Goal: Task Accomplishment & Management: Manage account settings

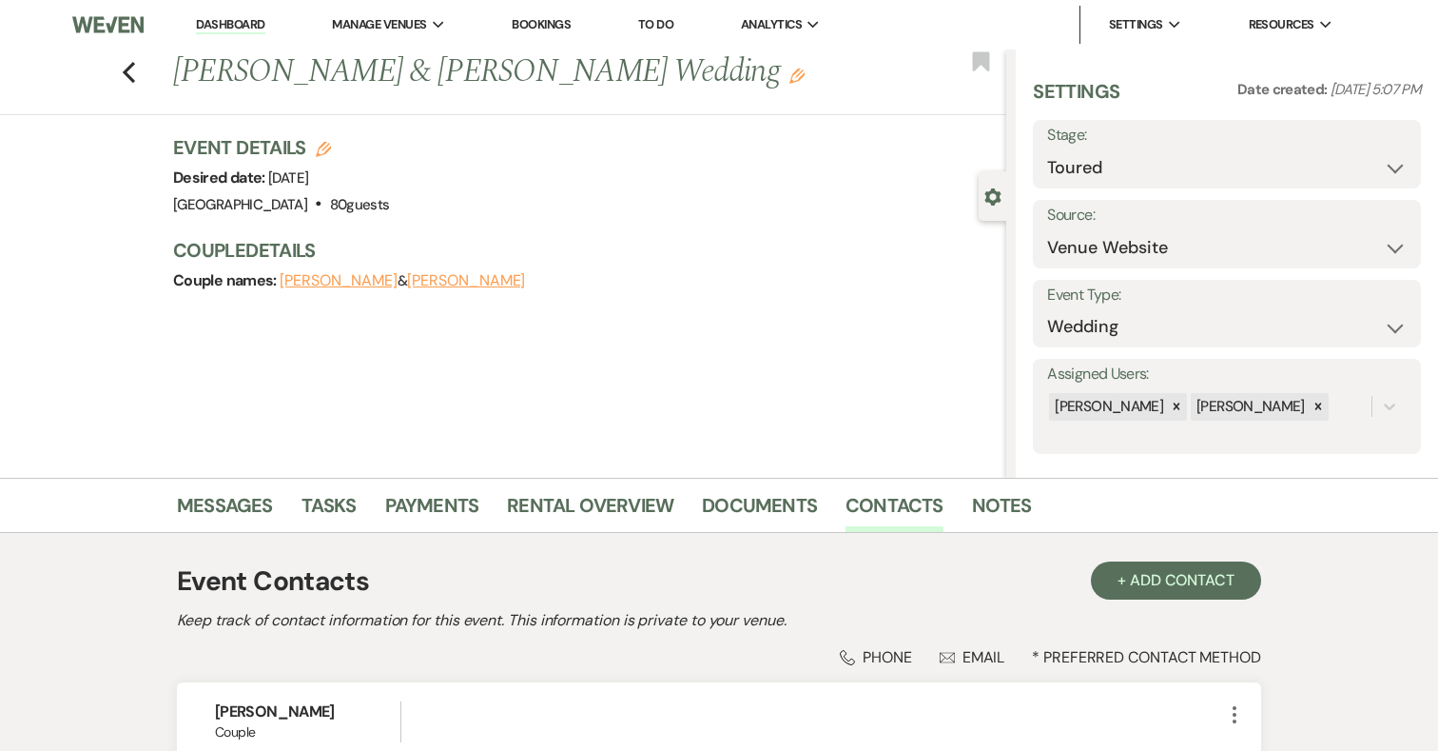
select select "5"
click at [133, 73] on icon "Previous" at bounding box center [129, 72] width 14 height 23
select select "5"
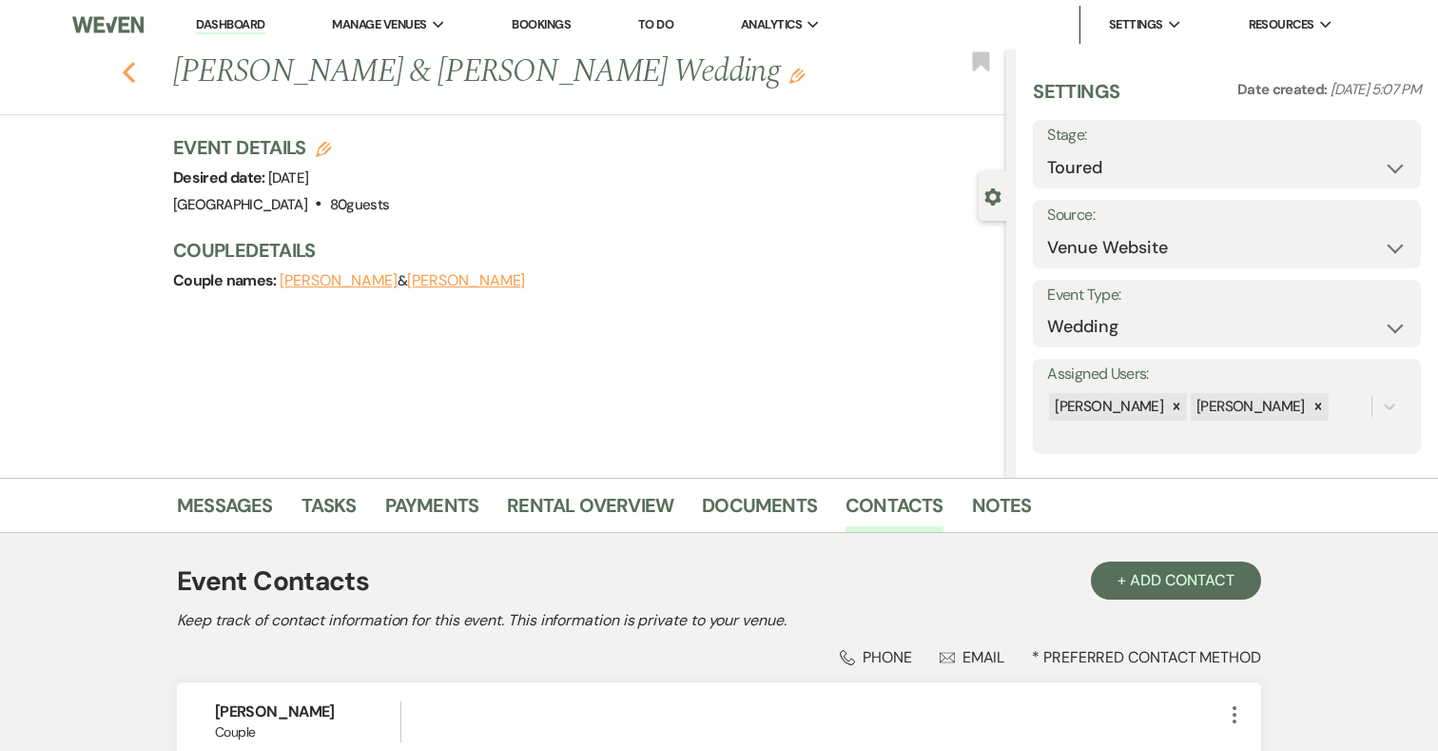
select select "5"
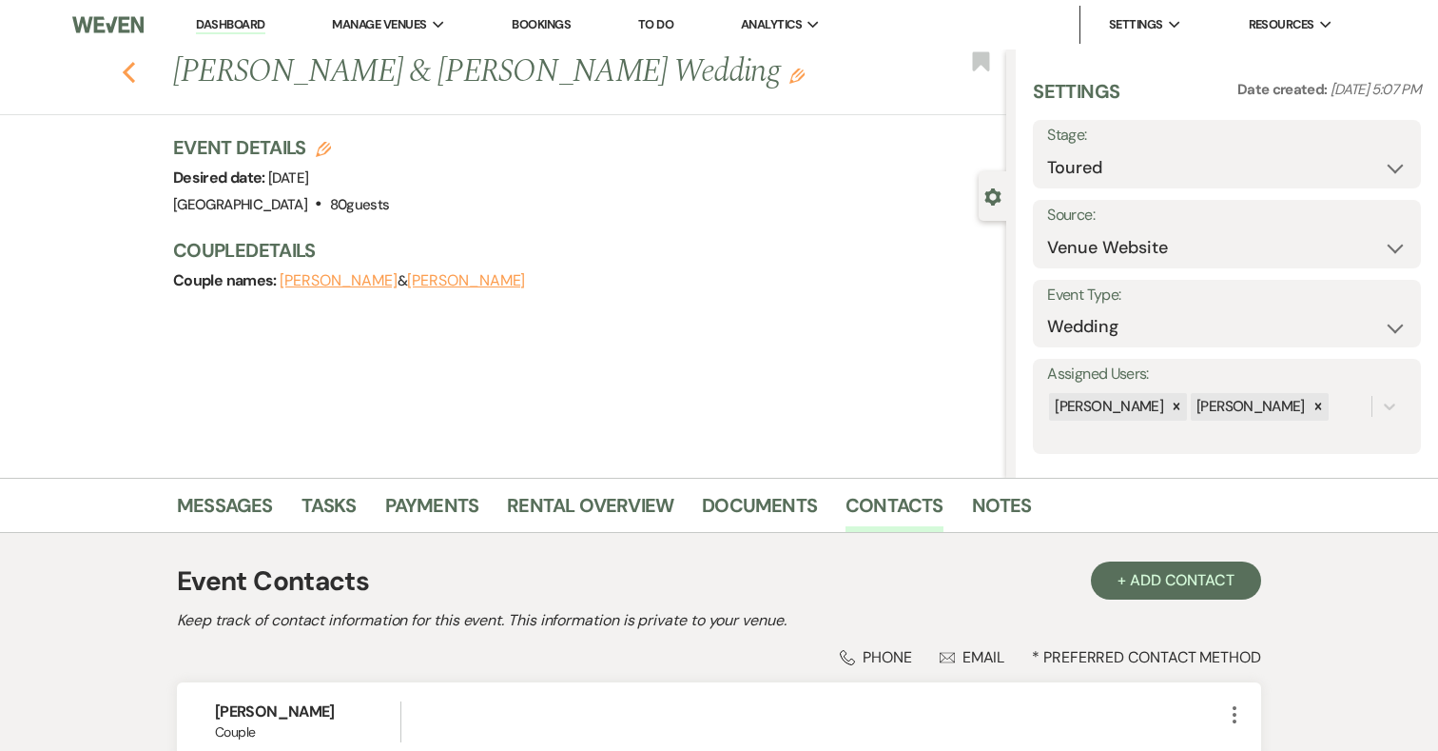
select select "5"
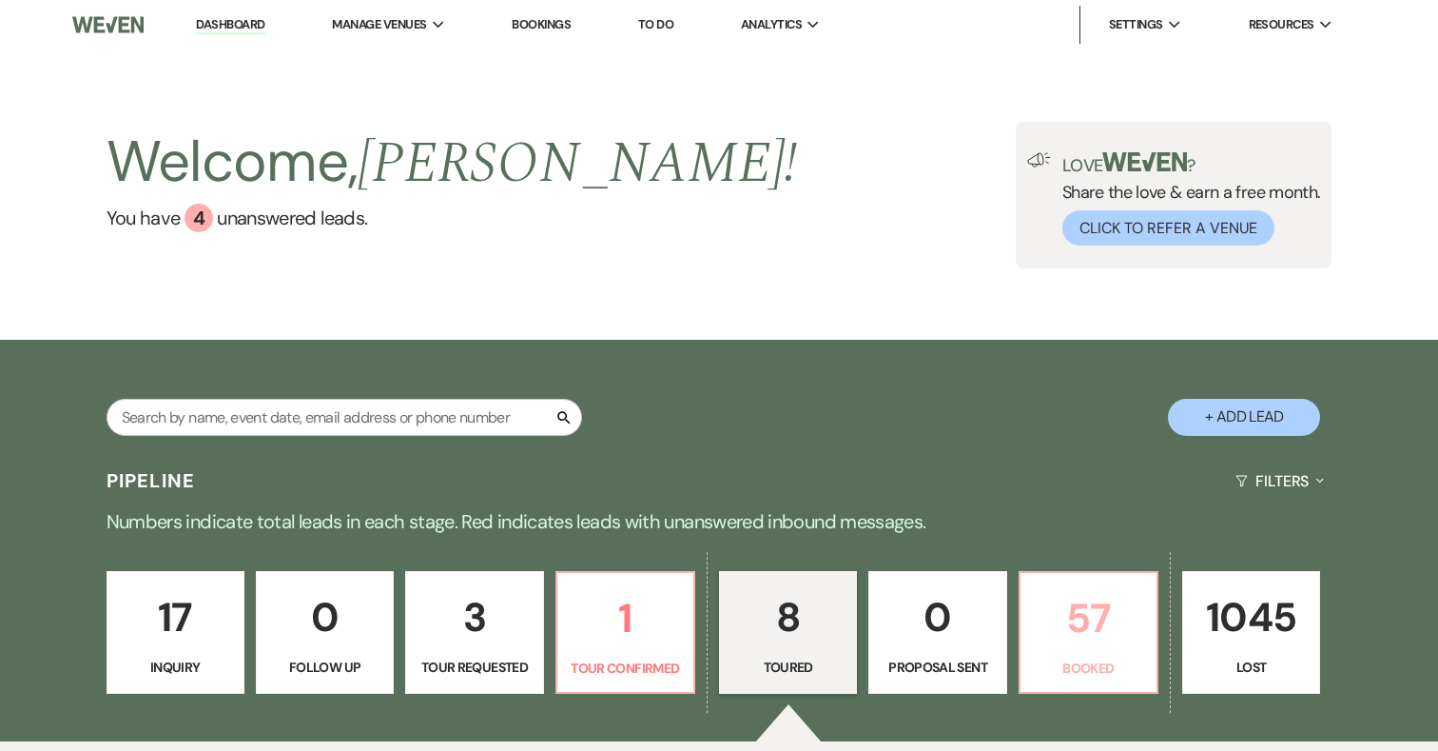
click at [1093, 649] on p "57" at bounding box center [1088, 618] width 113 height 64
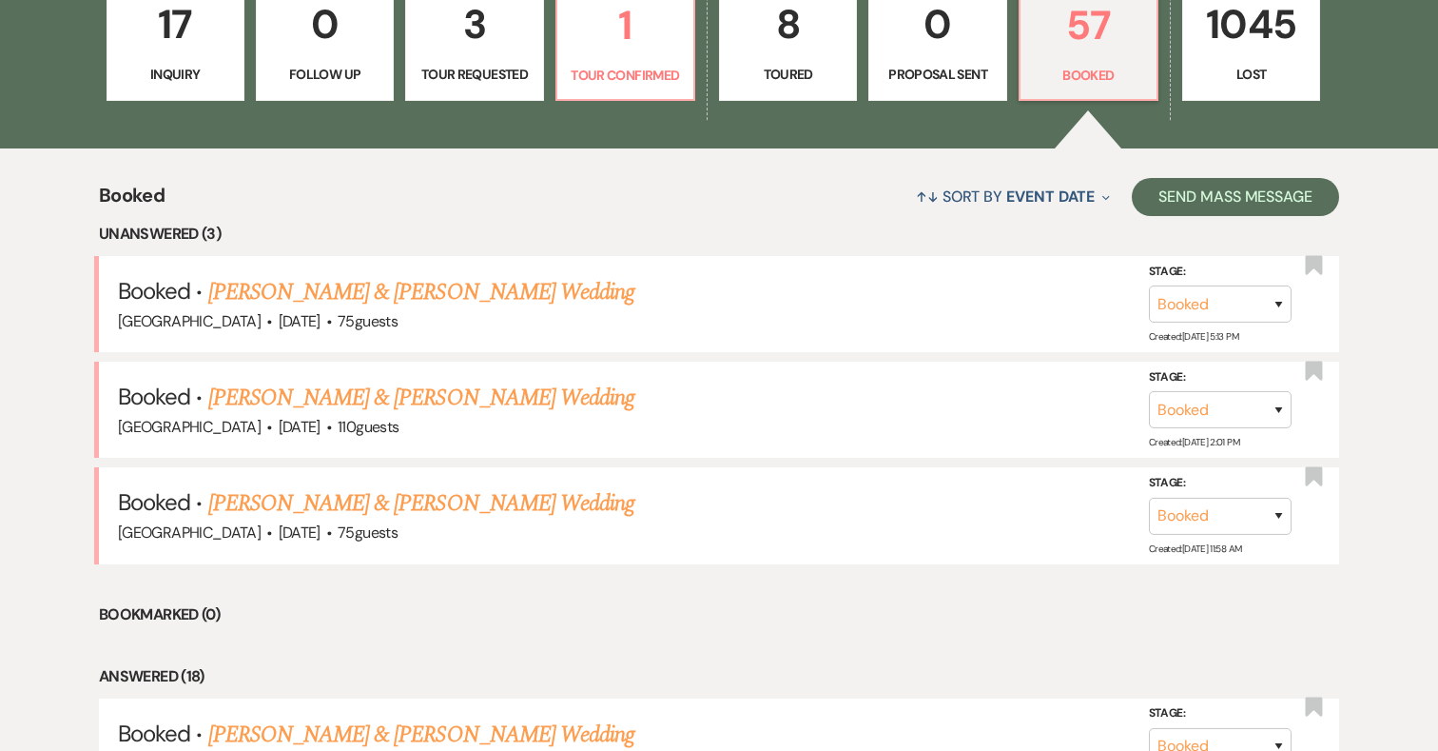
scroll to position [624, 0]
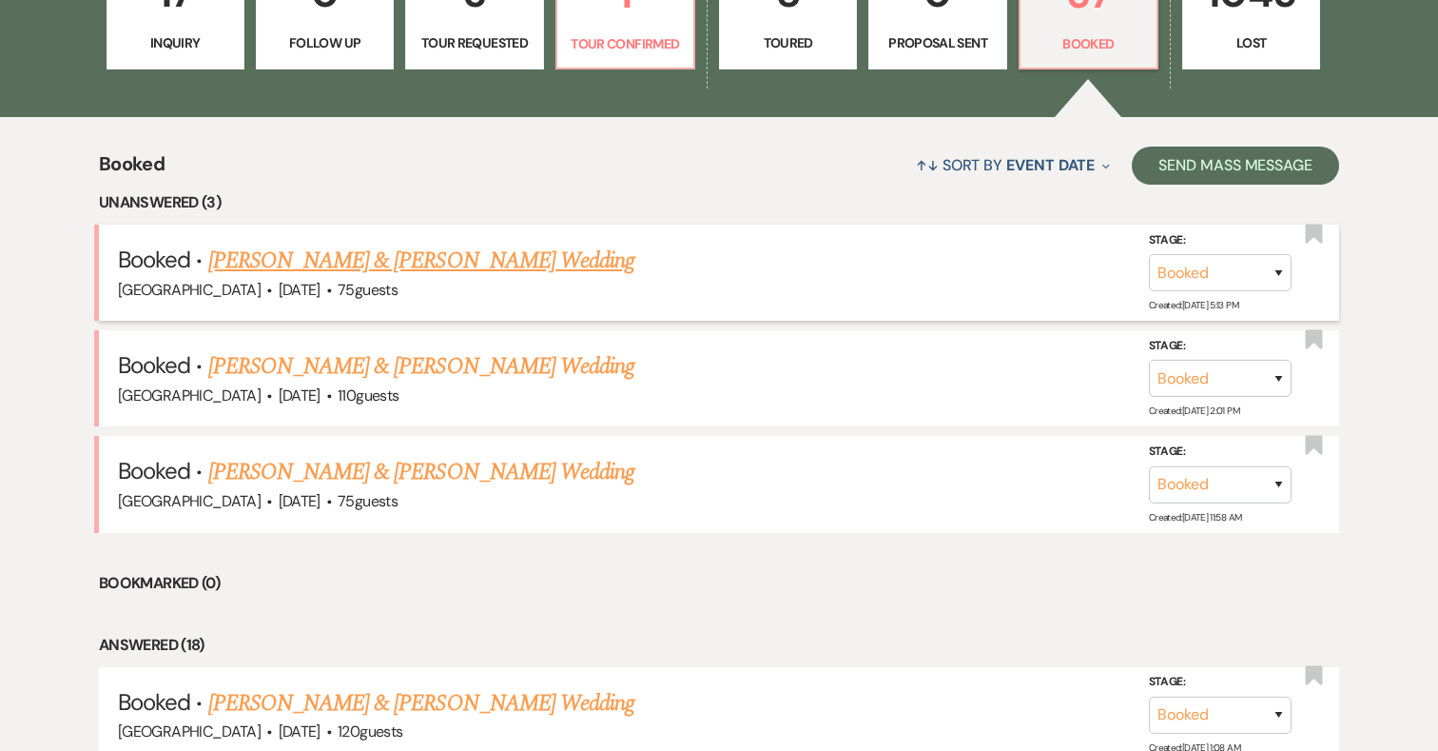
click at [506, 259] on link "[PERSON_NAME] & [PERSON_NAME] Wedding" at bounding box center [421, 261] width 426 height 34
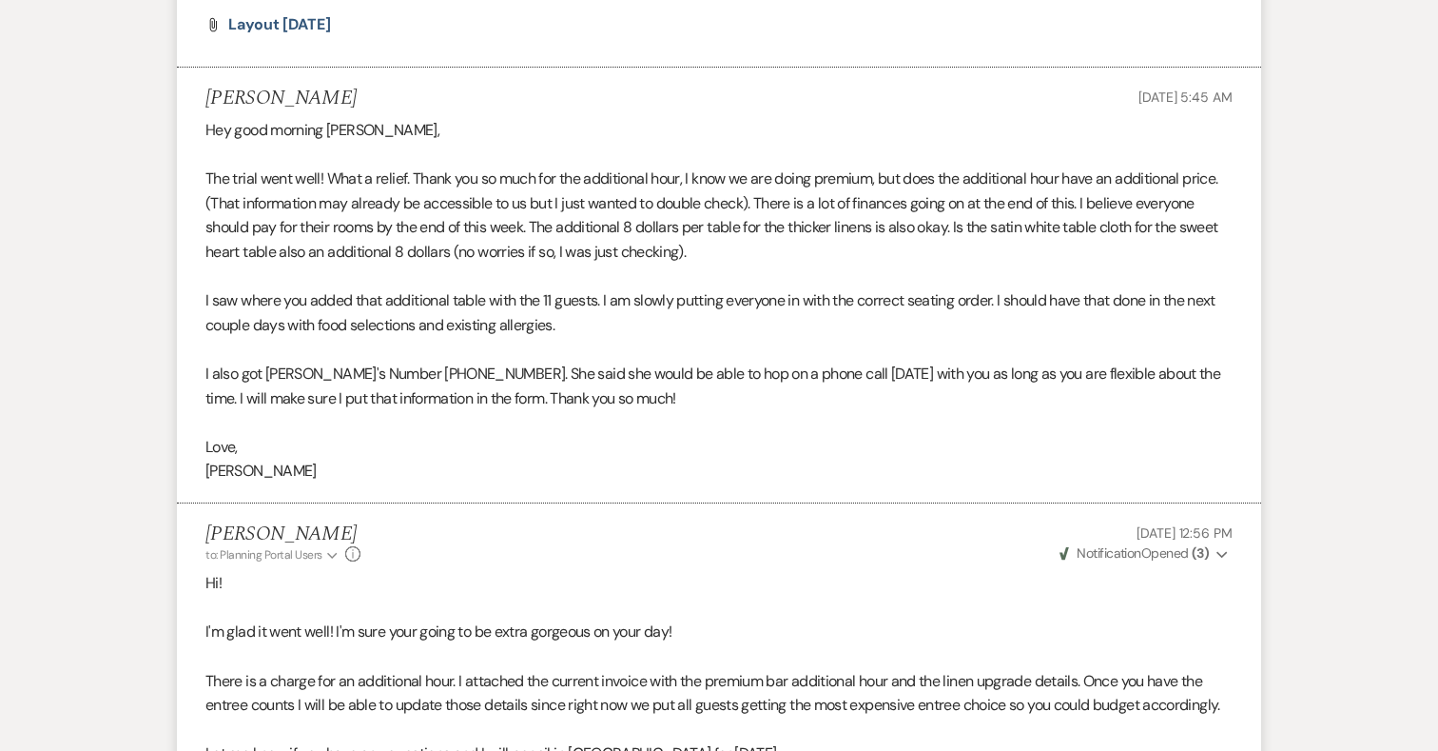
scroll to position [14483, 0]
